Goal: Information Seeking & Learning: Learn about a topic

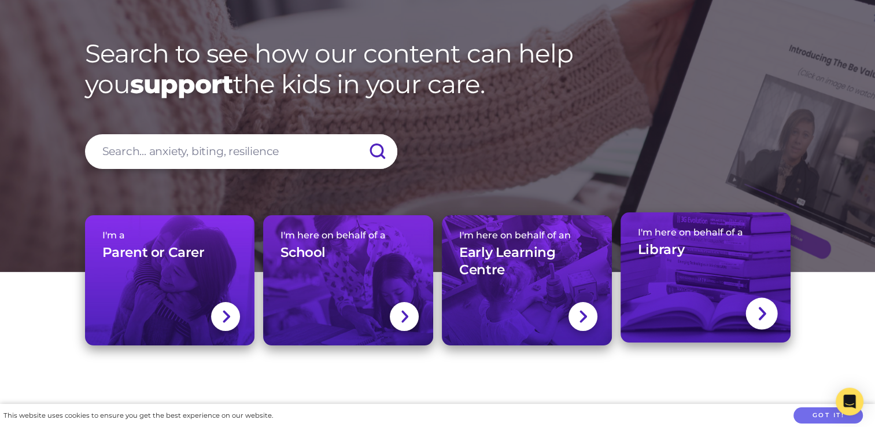
scroll to position [49, 0]
click at [750, 297] on link "I'm here on behalf of a Library" at bounding box center [706, 277] width 170 height 130
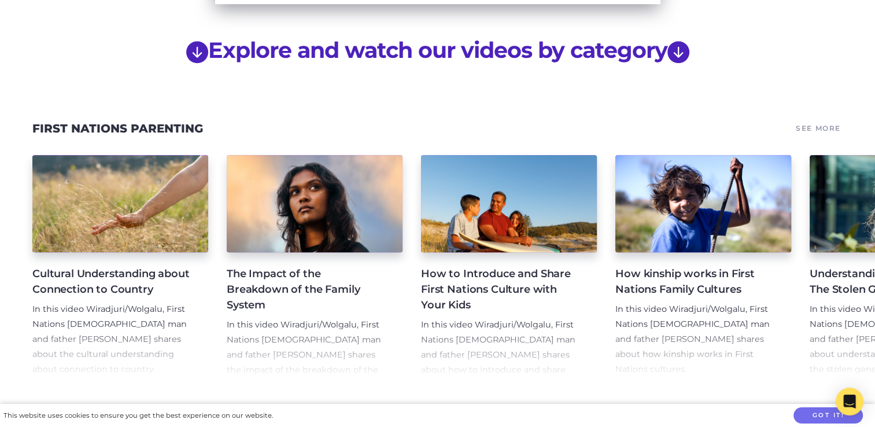
scroll to position [942, 0]
